Goal: Transaction & Acquisition: Purchase product/service

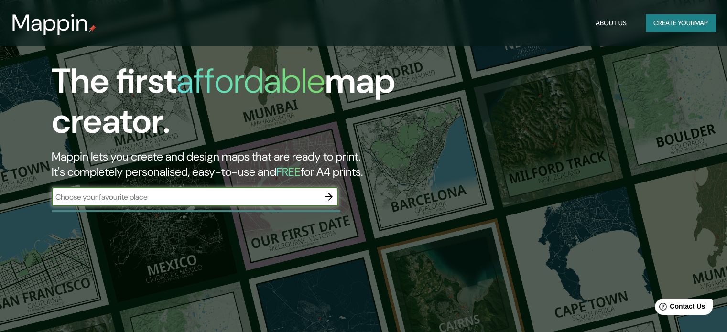
click at [238, 192] on input "text" at bounding box center [186, 197] width 268 height 11
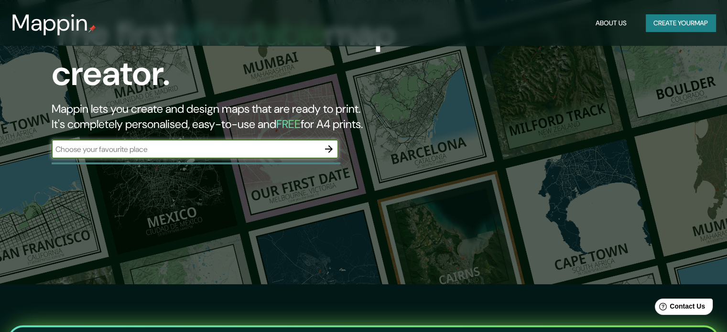
click at [239, 148] on input "text" at bounding box center [186, 149] width 268 height 11
type input "colima"
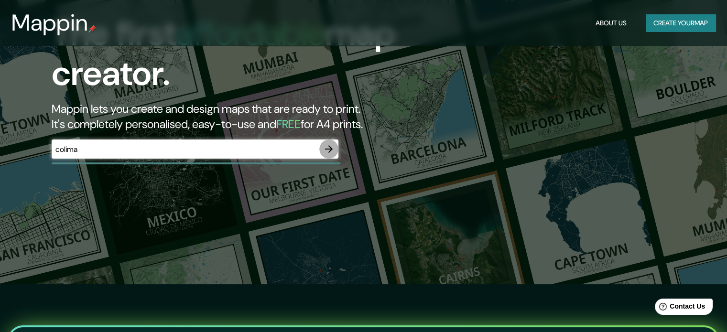
click at [332, 150] on icon "button" at bounding box center [328, 148] width 11 height 11
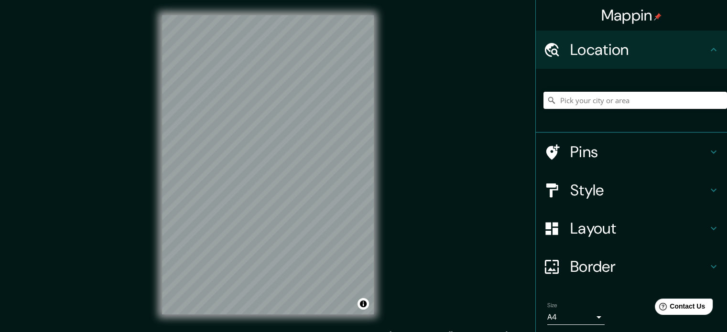
click at [606, 99] on input "Pick your city or area" at bounding box center [635, 100] width 184 height 17
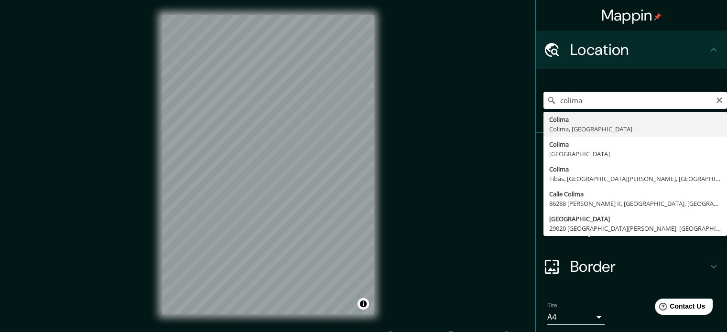
type input "Colima, Colima, [GEOGRAPHIC_DATA]"
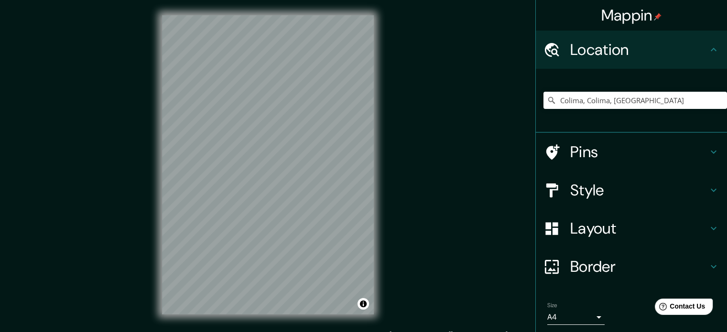
click at [650, 155] on h4 "Pins" at bounding box center [639, 151] width 138 height 19
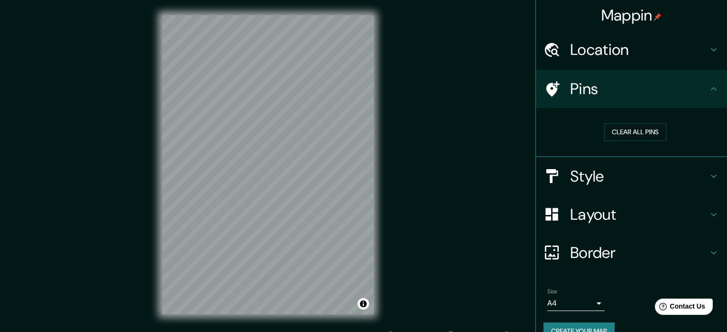
click at [600, 186] on div "Style" at bounding box center [631, 176] width 191 height 38
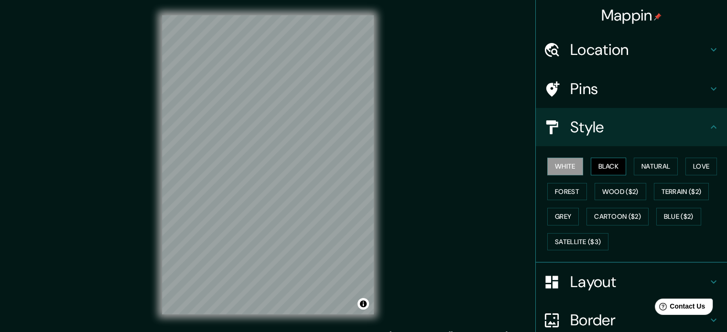
click at [606, 173] on button "Black" at bounding box center [609, 167] width 36 height 18
drag, startPoint x: 638, startPoint y: 170, endPoint x: 623, endPoint y: 168, distance: 14.5
click at [638, 170] on button "Natural" at bounding box center [656, 167] width 44 height 18
click at [692, 154] on div "White Black Natural Love Forest Wood ($2) Terrain ($2) Grey Cartoon ($2) Blue (…" at bounding box center [635, 204] width 184 height 100
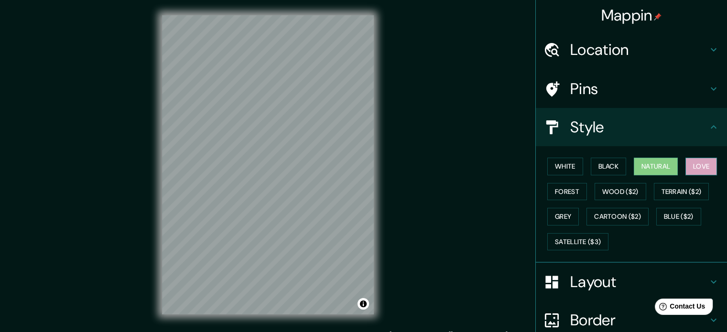
click at [696, 162] on button "Love" at bounding box center [701, 167] width 32 height 18
click at [564, 192] on button "Forest" at bounding box center [567, 192] width 40 height 18
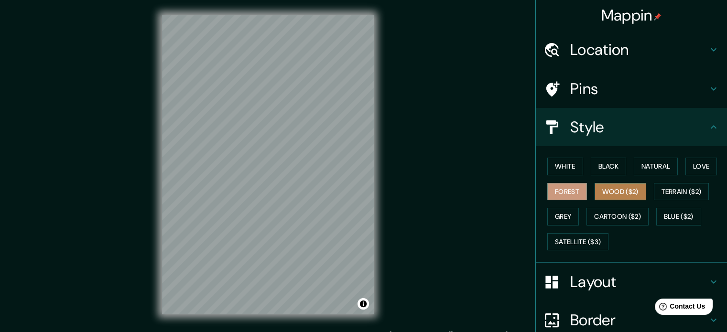
click at [616, 184] on button "Wood ($2)" at bounding box center [621, 192] width 52 height 18
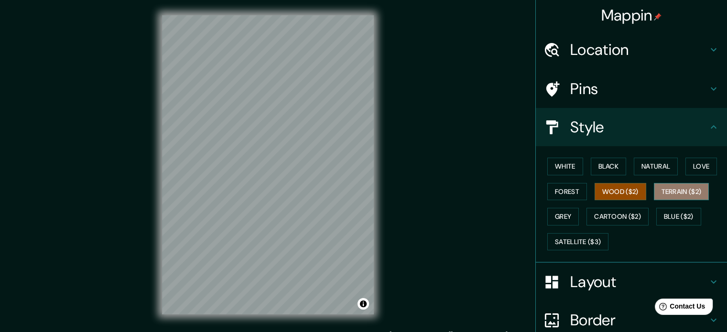
click at [655, 189] on button "Terrain ($2)" at bounding box center [681, 192] width 55 height 18
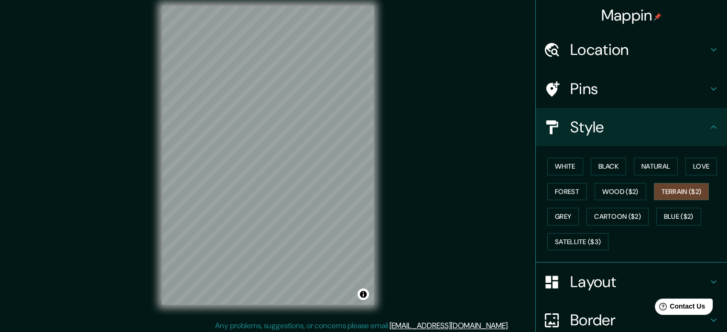
scroll to position [12, 0]
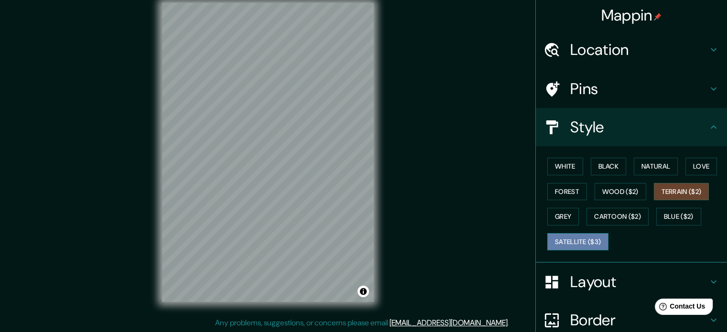
click at [581, 240] on button "Satellite ($3)" at bounding box center [577, 242] width 61 height 18
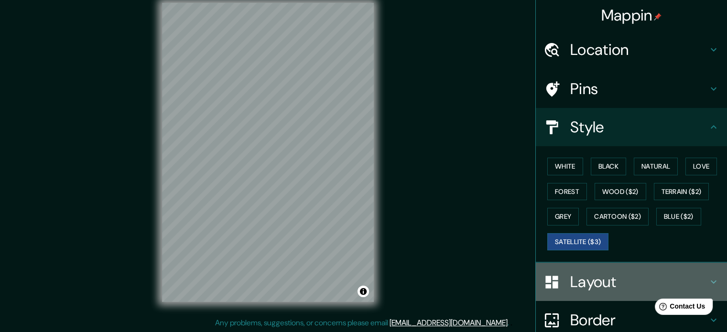
click at [587, 283] on h4 "Layout" at bounding box center [639, 281] width 138 height 19
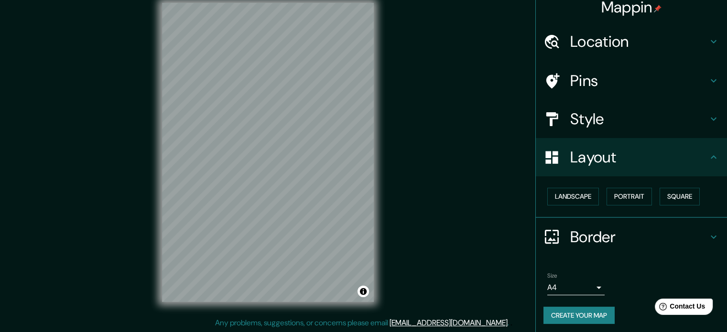
scroll to position [11, 0]
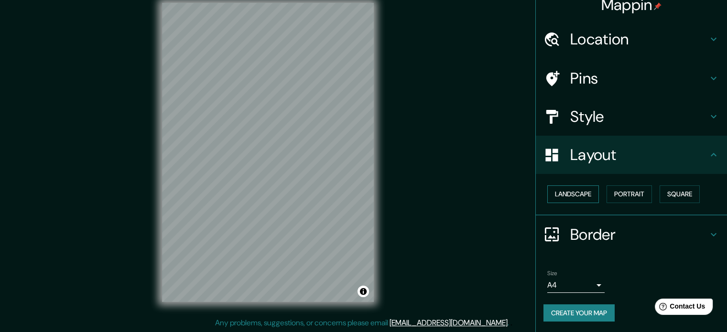
click at [583, 200] on button "Landscape" at bounding box center [573, 194] width 52 height 18
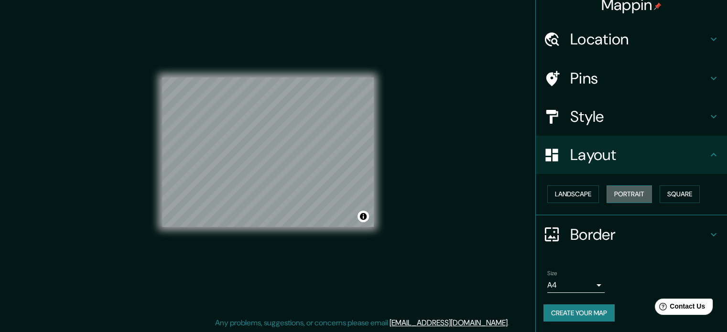
click at [610, 196] on button "Portrait" at bounding box center [629, 194] width 45 height 18
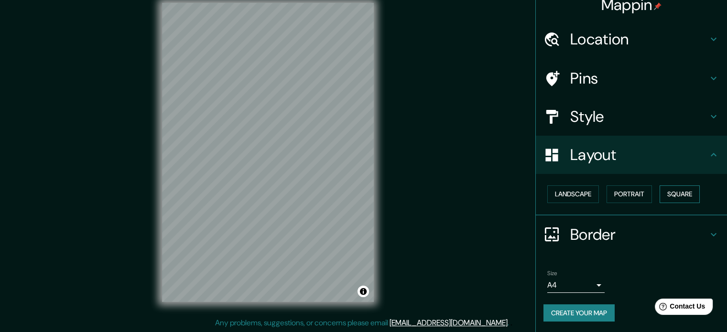
click at [660, 195] on button "Square" at bounding box center [680, 194] width 40 height 18
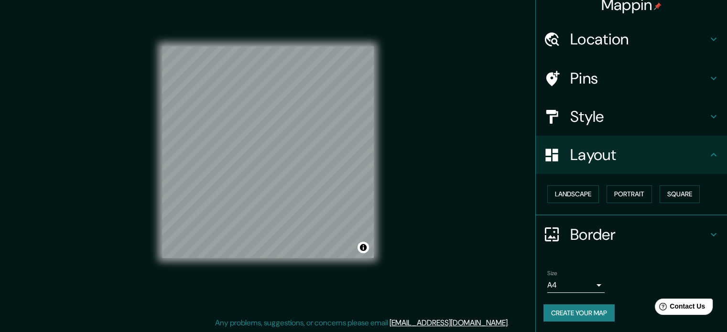
click at [452, 249] on div "Mappin Location [GEOGRAPHIC_DATA], [GEOGRAPHIC_DATA], [GEOGRAPHIC_DATA] Pins St…" at bounding box center [363, 160] width 727 height 345
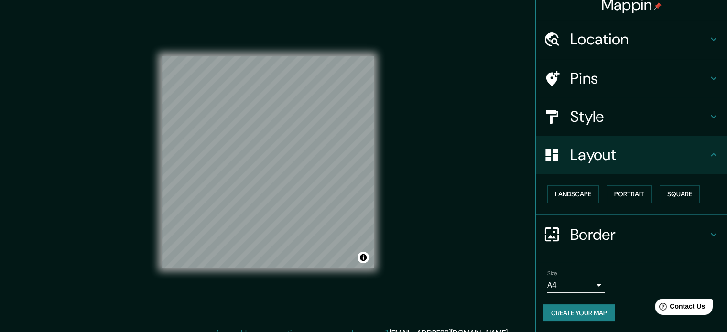
scroll to position [0, 0]
